Goal: Use online tool/utility: Utilize a website feature to perform a specific function

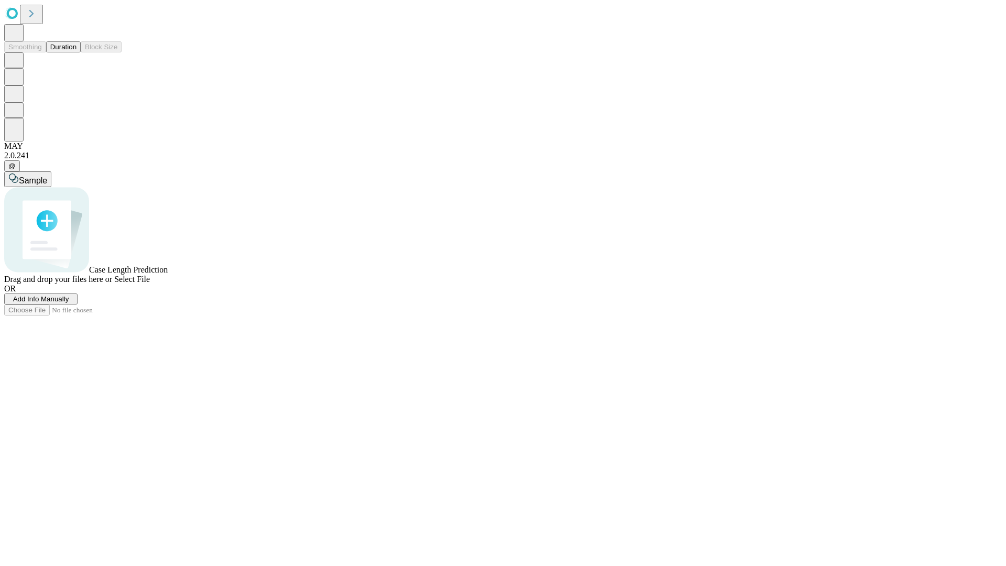
click at [69, 303] on span "Add Info Manually" at bounding box center [41, 299] width 56 height 8
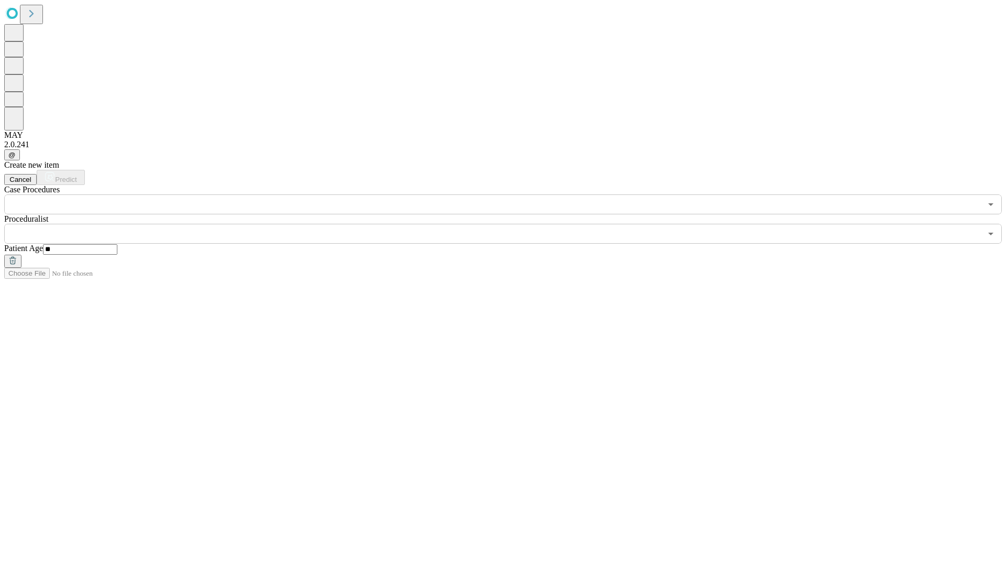
type input "**"
click at [510, 224] on input "text" at bounding box center [492, 234] width 977 height 20
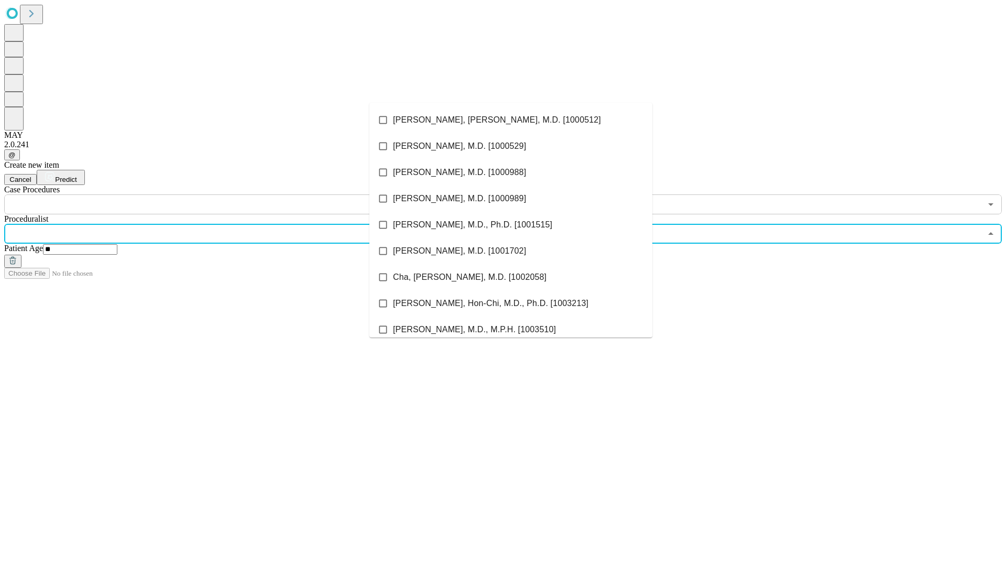
click at [511, 120] on li "[PERSON_NAME], [PERSON_NAME], M.D. [1000512]" at bounding box center [510, 120] width 283 height 26
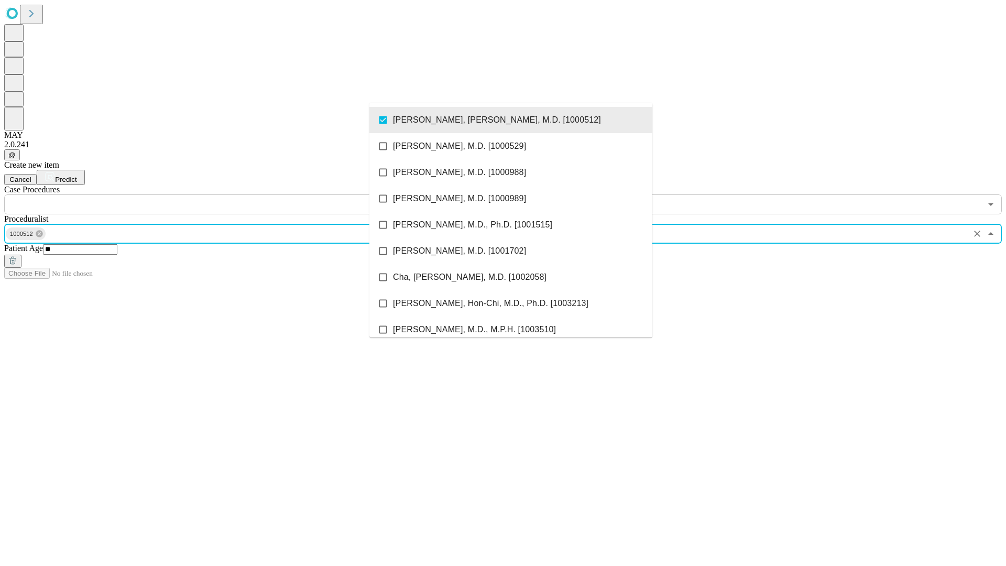
click at [220, 194] on input "text" at bounding box center [492, 204] width 977 height 20
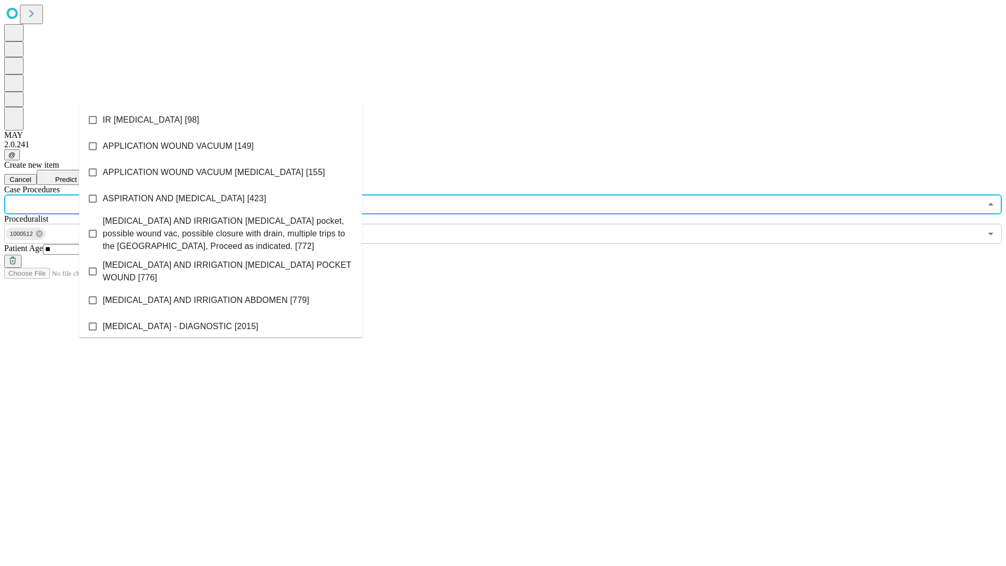
click at [221, 120] on li "IR [MEDICAL_DATA] [98]" at bounding box center [220, 120] width 283 height 26
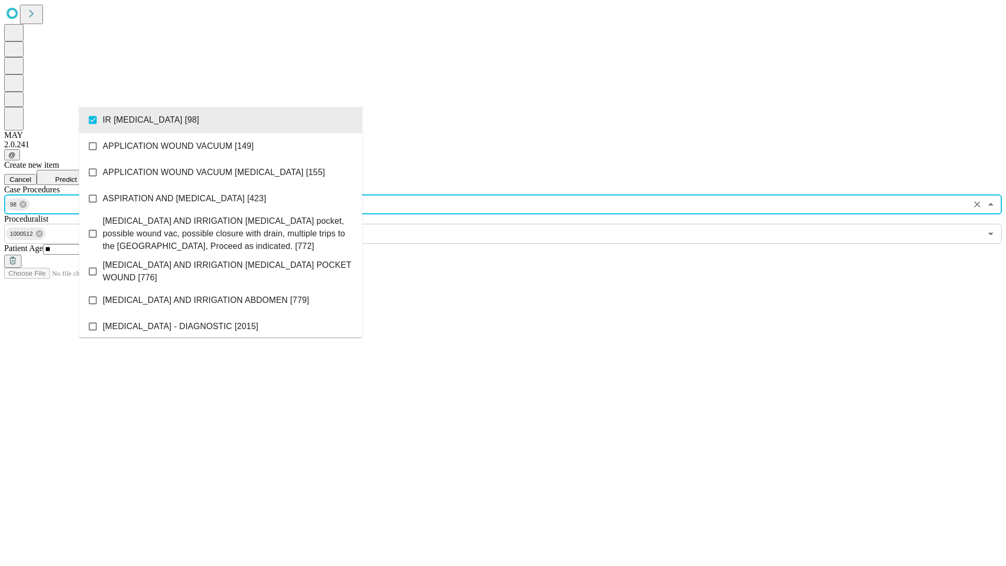
click at [76, 175] on span "Predict" at bounding box center [65, 179] width 21 height 8
